Goal: Task Accomplishment & Management: Use online tool/utility

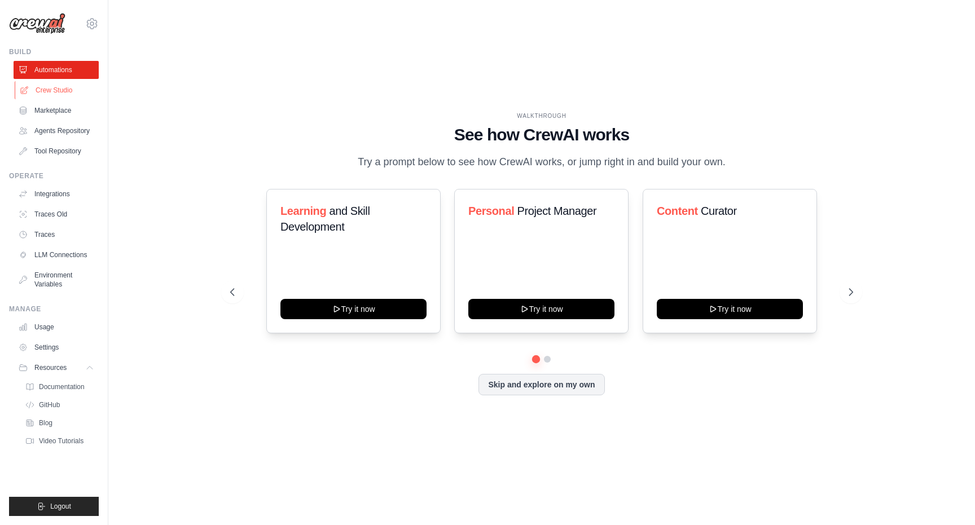
click at [44, 88] on link "Crew Studio" at bounding box center [57, 90] width 85 height 18
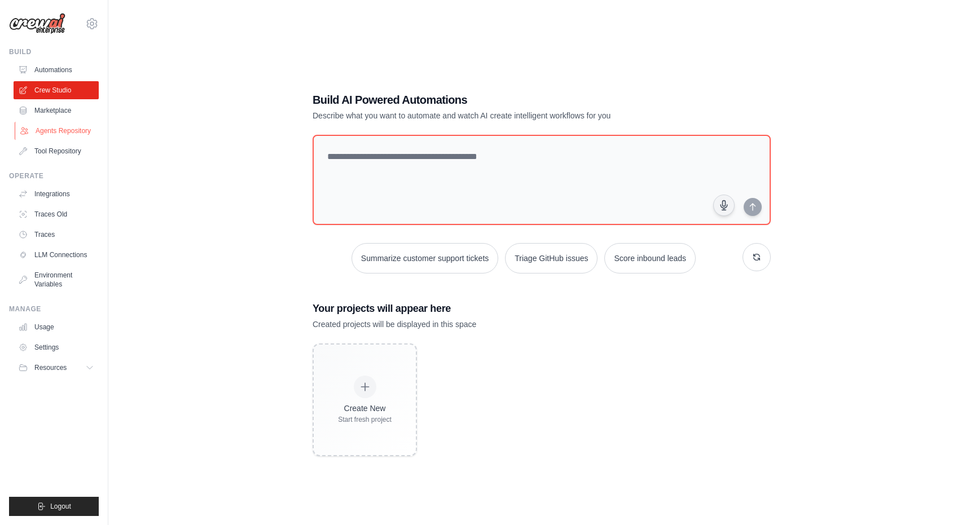
click at [50, 130] on link "Agents Repository" at bounding box center [57, 131] width 85 height 18
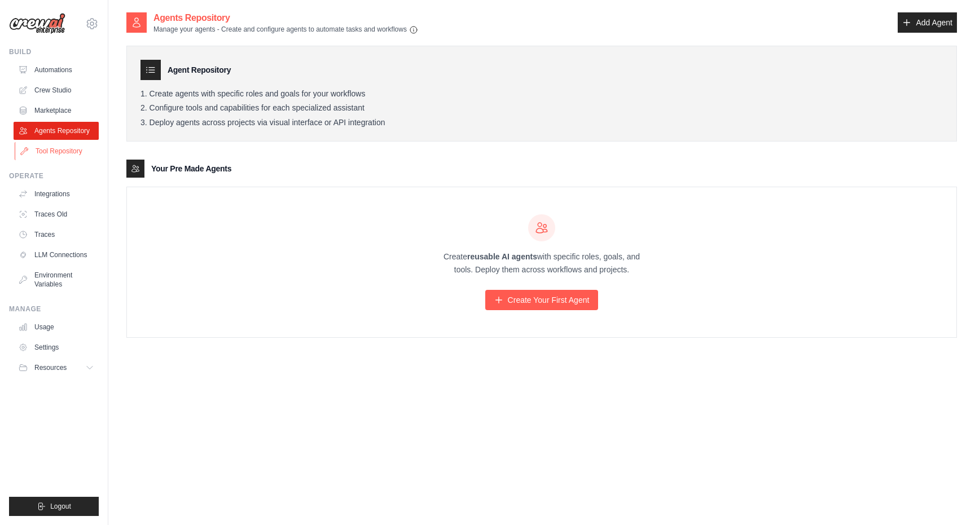
click at [43, 151] on link "Tool Repository" at bounding box center [57, 151] width 85 height 18
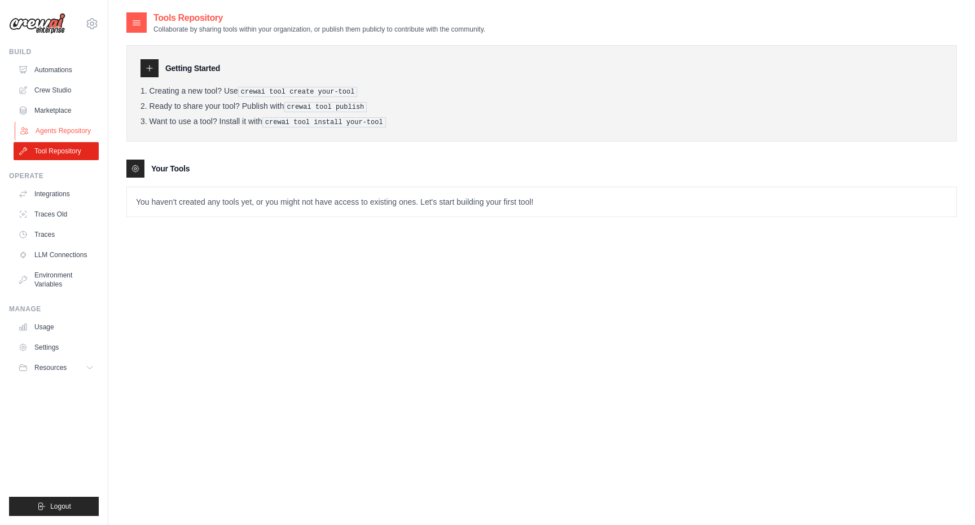
click at [48, 133] on link "Agents Repository" at bounding box center [57, 131] width 85 height 18
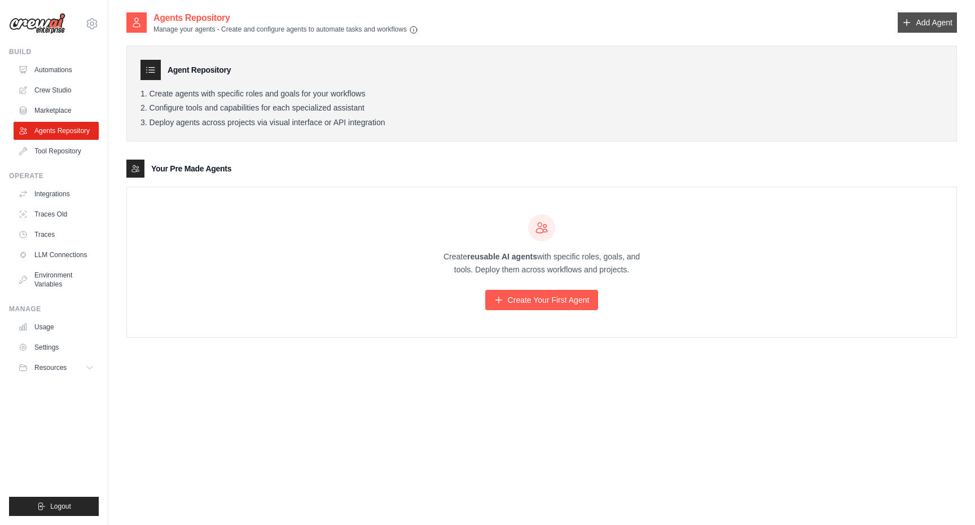
click at [916, 28] on link "Add Agent" at bounding box center [926, 22] width 59 height 20
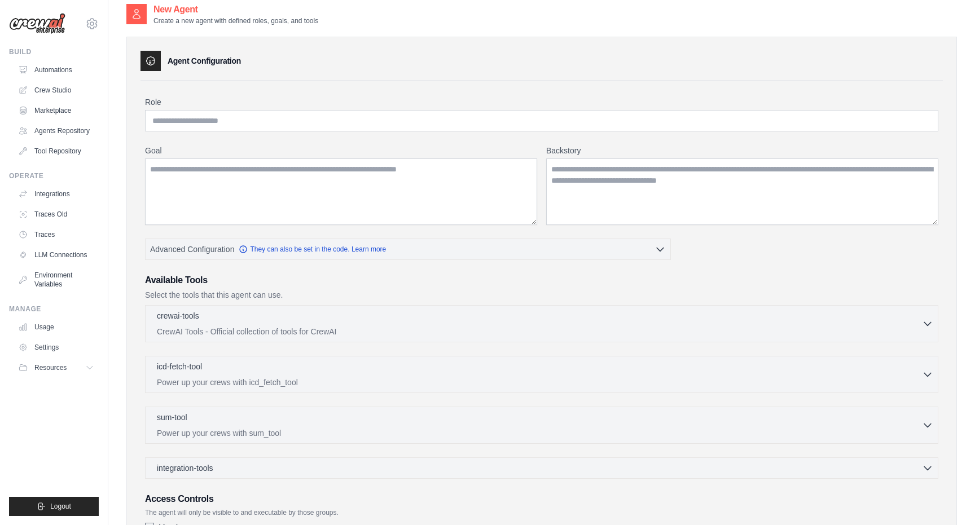
scroll to position [13, 0]
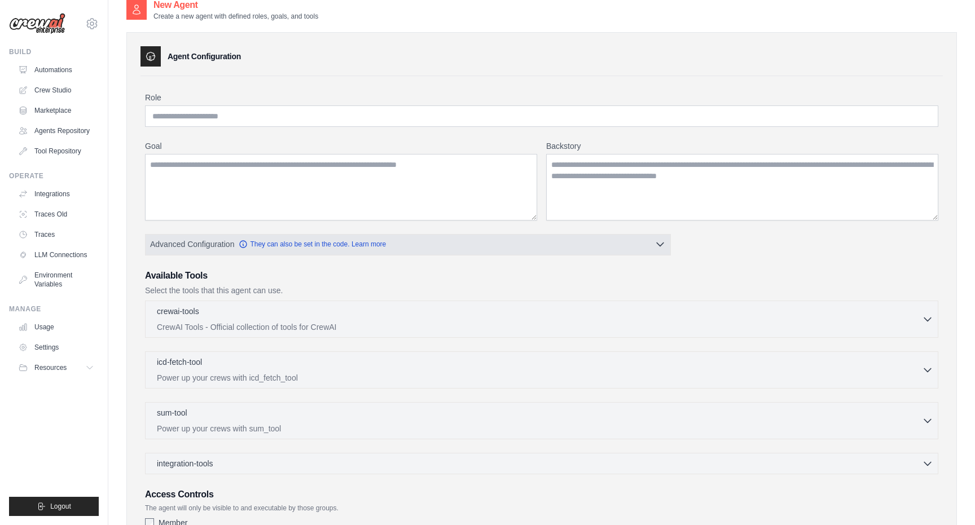
click at [448, 239] on button "Advanced Configuration They can also be set in the code. Learn more" at bounding box center [408, 244] width 525 height 20
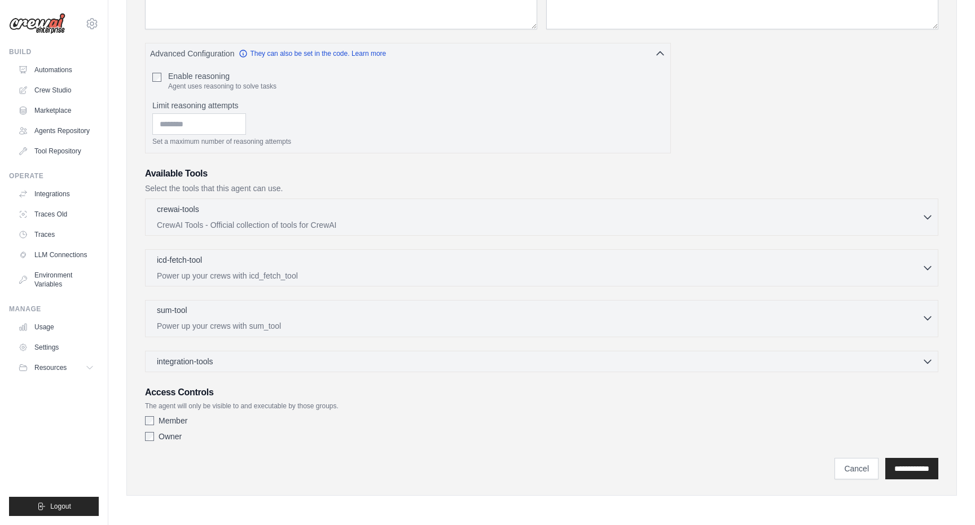
scroll to position [204, 0]
click at [836, 465] on link "Cancel" at bounding box center [856, 468] width 44 height 21
